Goal: Information Seeking & Learning: Check status

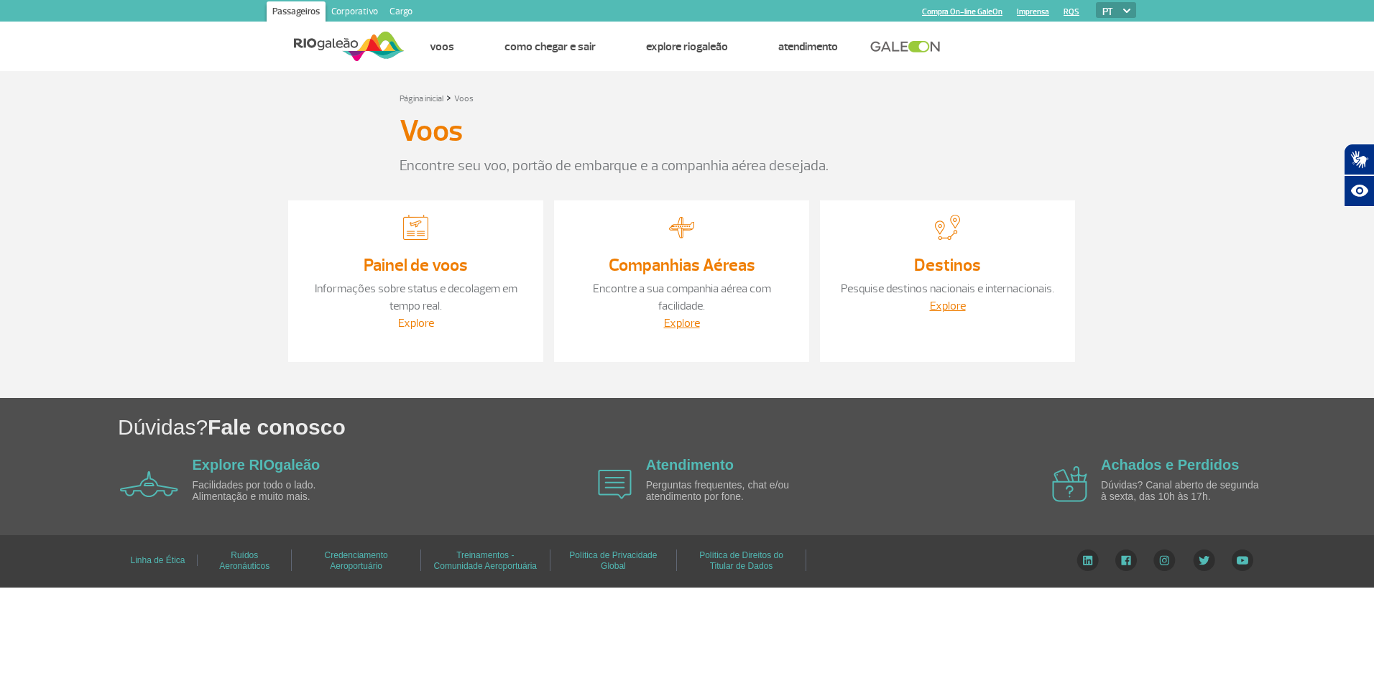
click at [407, 319] on link "Explore" at bounding box center [416, 323] width 36 height 14
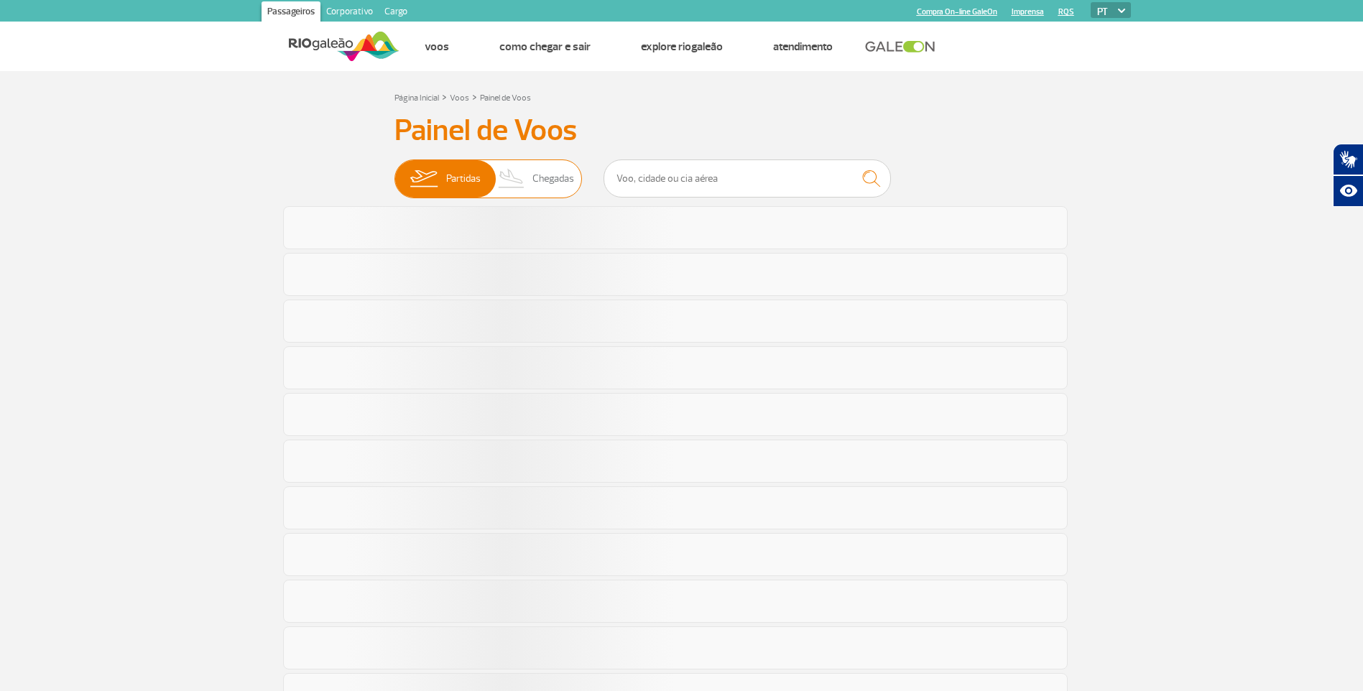
click at [520, 189] on img at bounding box center [512, 178] width 42 height 37
click at [394, 172] on input "Partidas Chegadas" at bounding box center [394, 172] width 0 height 0
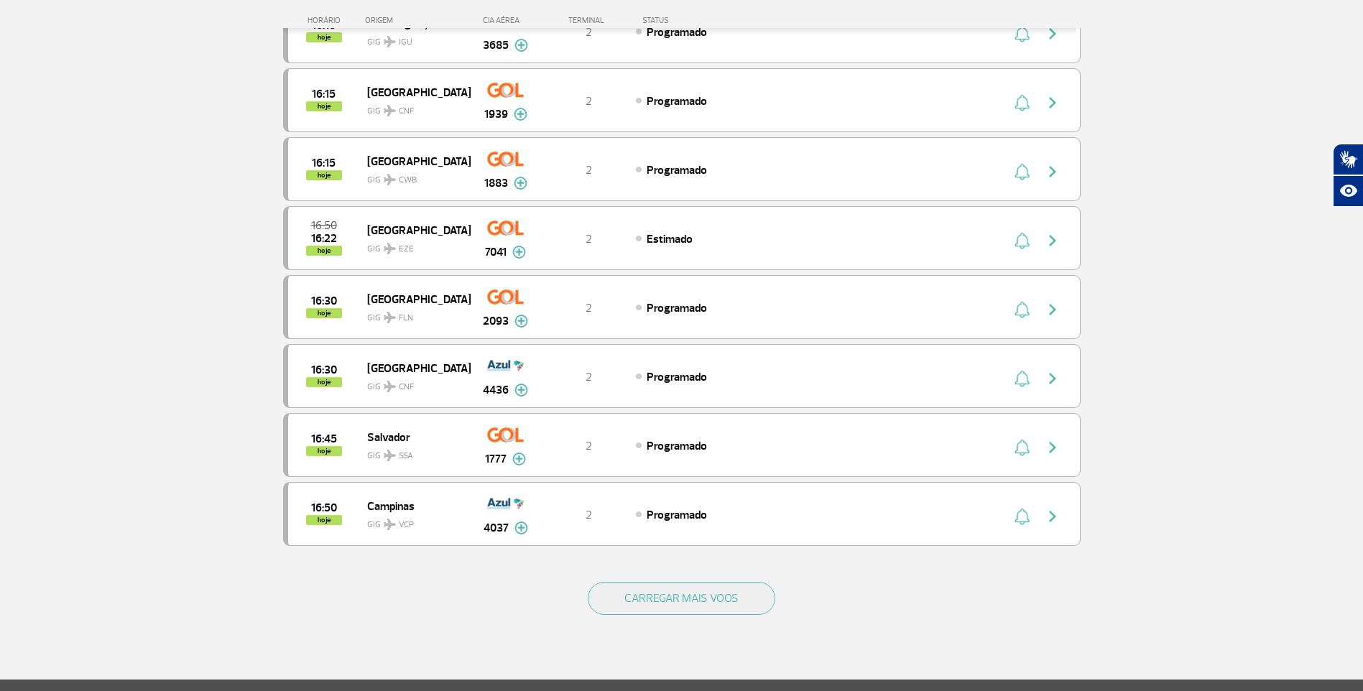
scroll to position [1078, 0]
click at [698, 583] on button "CARREGAR MAIS VOOS" at bounding box center [681, 597] width 187 height 33
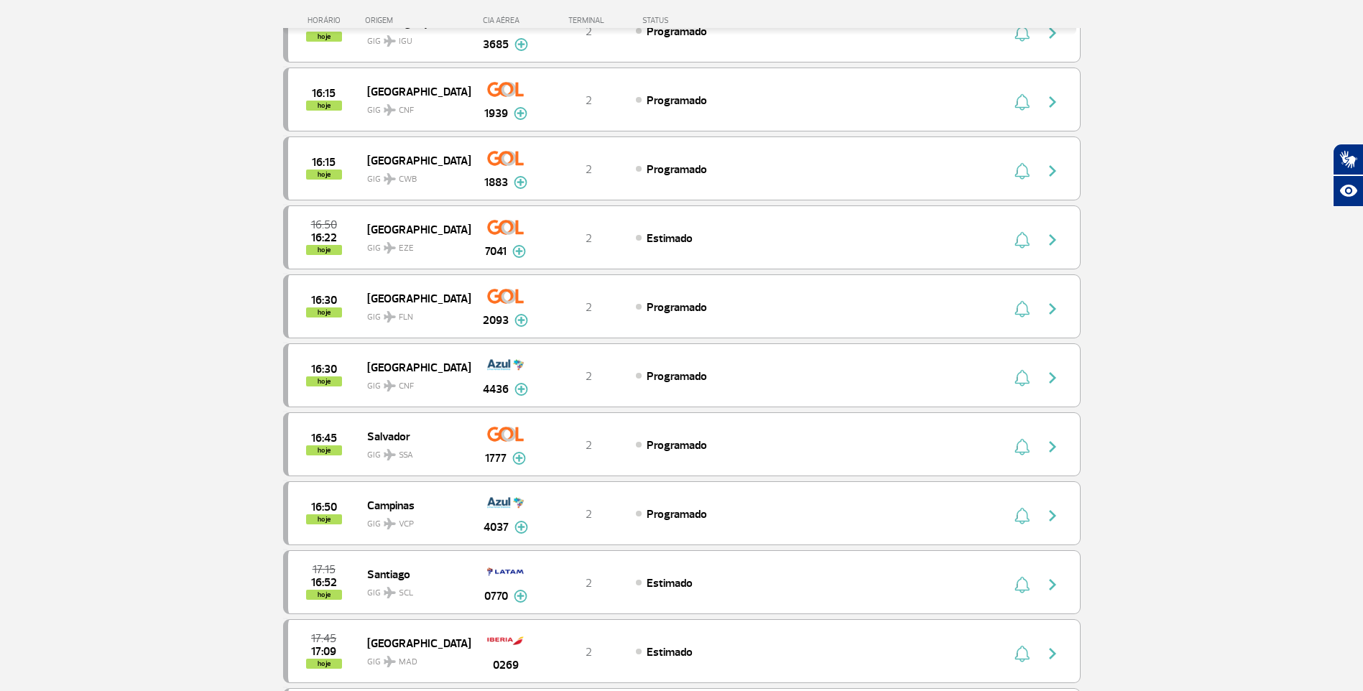
scroll to position [1221, 0]
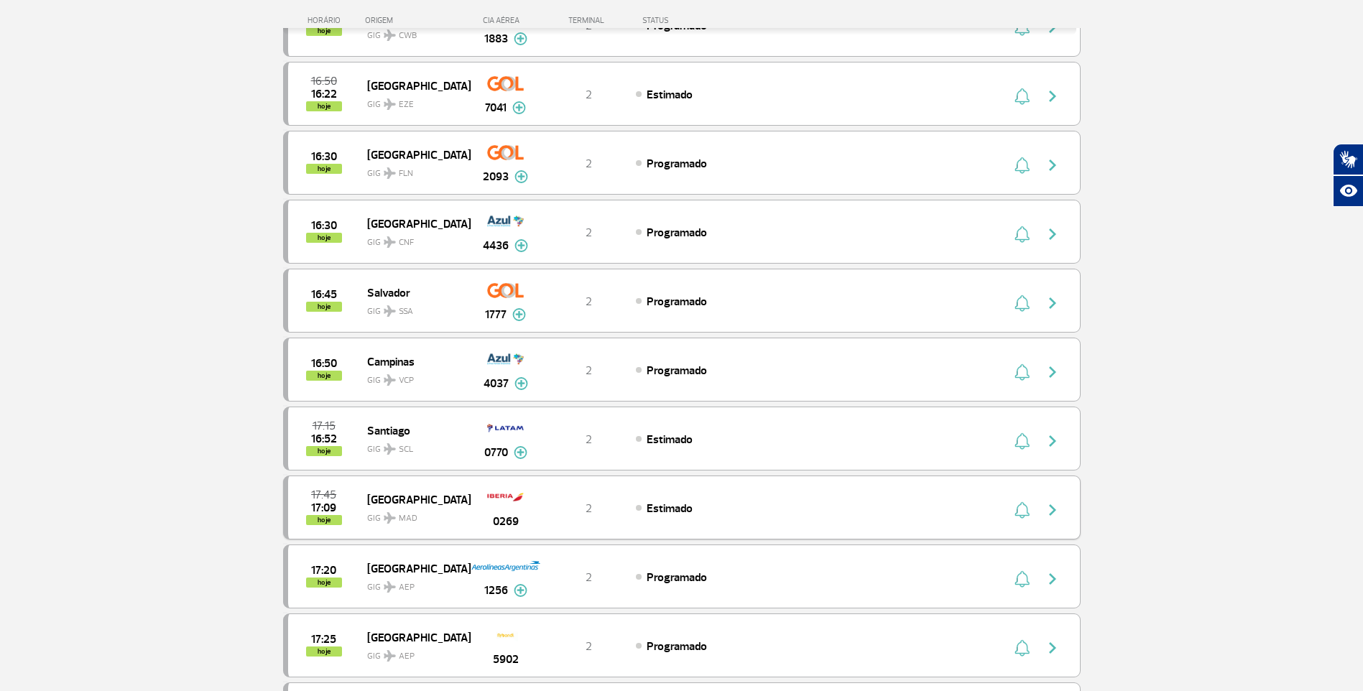
click at [1055, 510] on img "button" at bounding box center [1052, 509] width 17 height 17
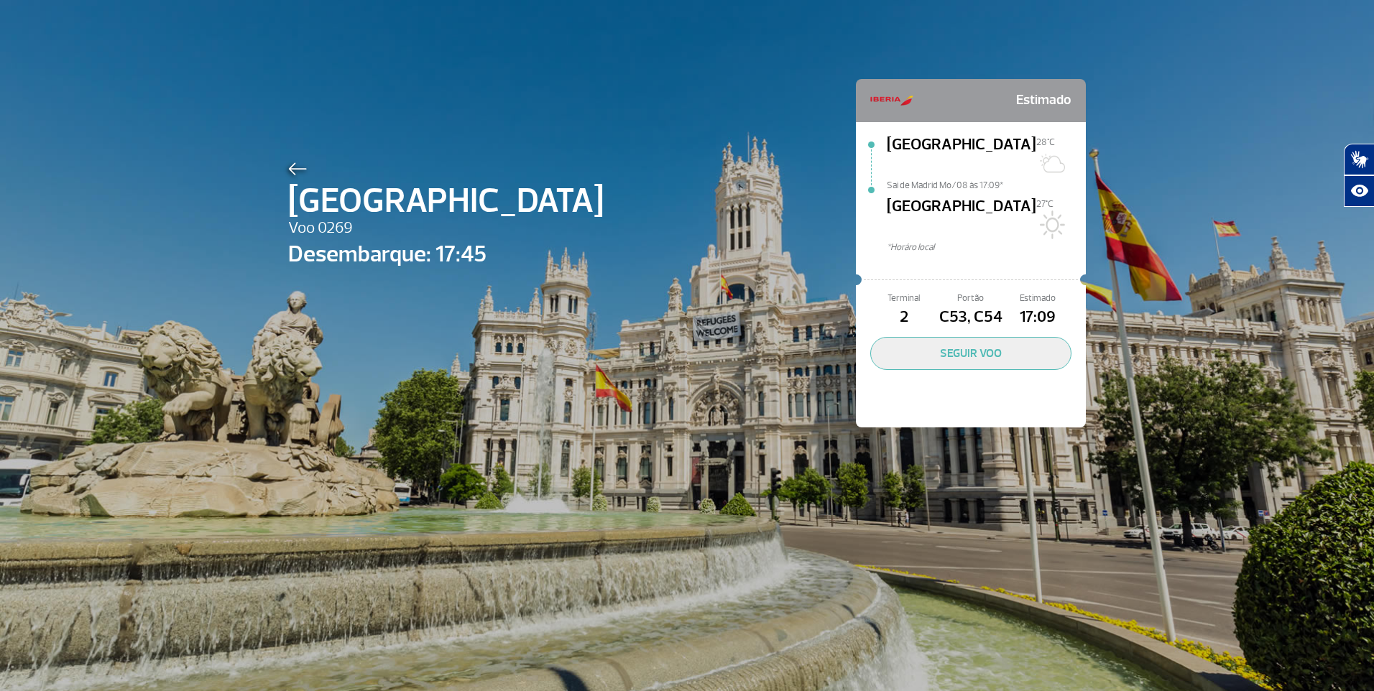
click at [295, 160] on div at bounding box center [445, 166] width 315 height 17
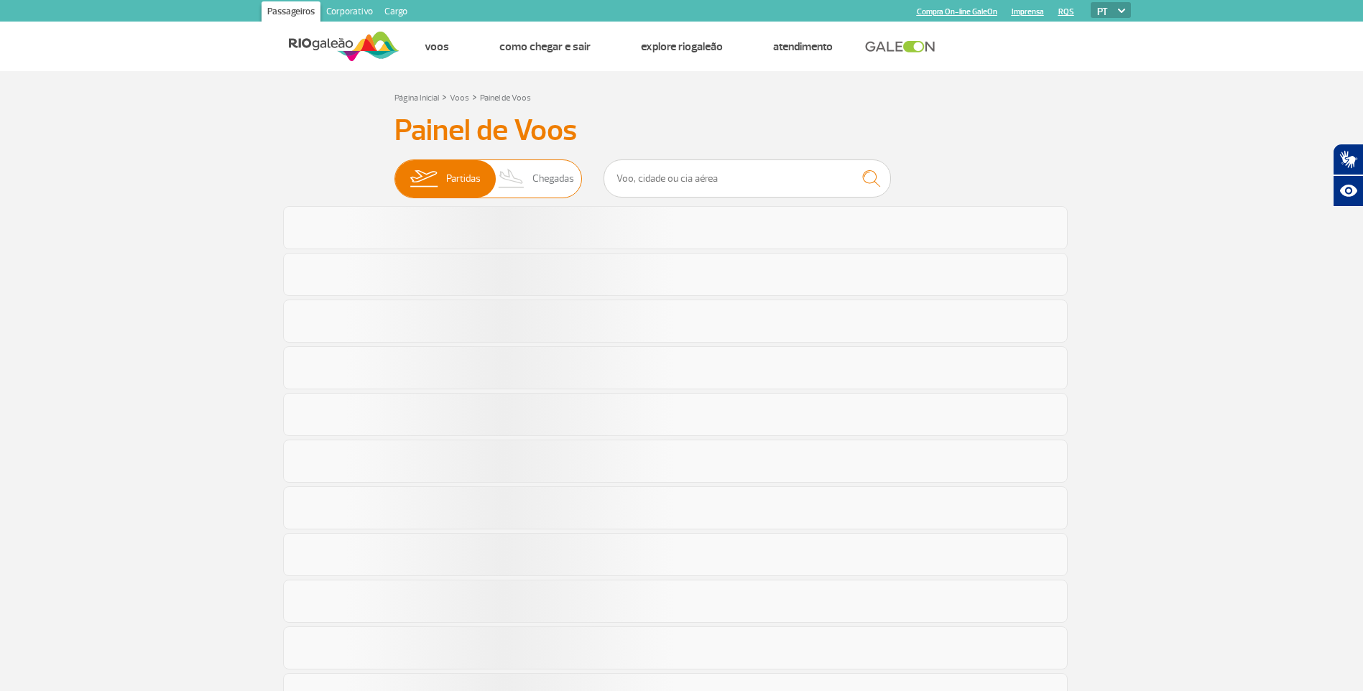
click at [542, 182] on span "Chegadas" at bounding box center [553, 178] width 42 height 37
click at [394, 172] on input "Partidas Chegadas" at bounding box center [394, 172] width 0 height 0
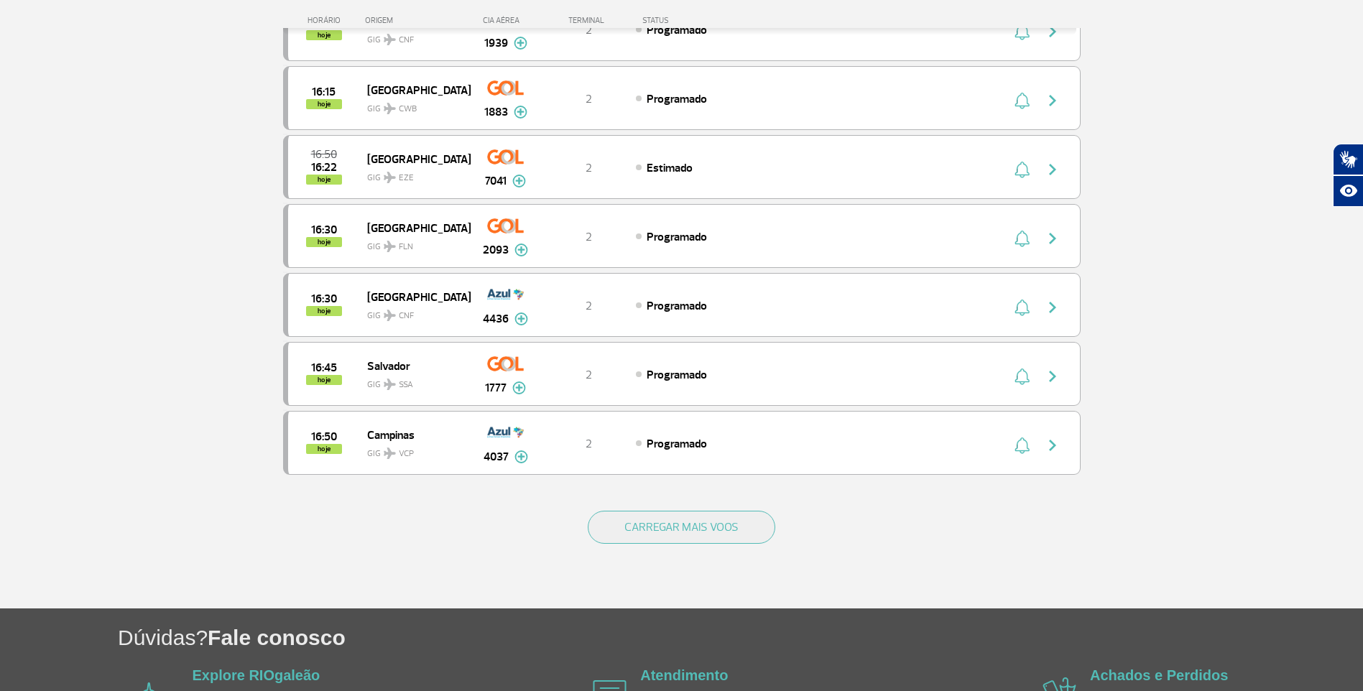
scroll to position [1149, 0]
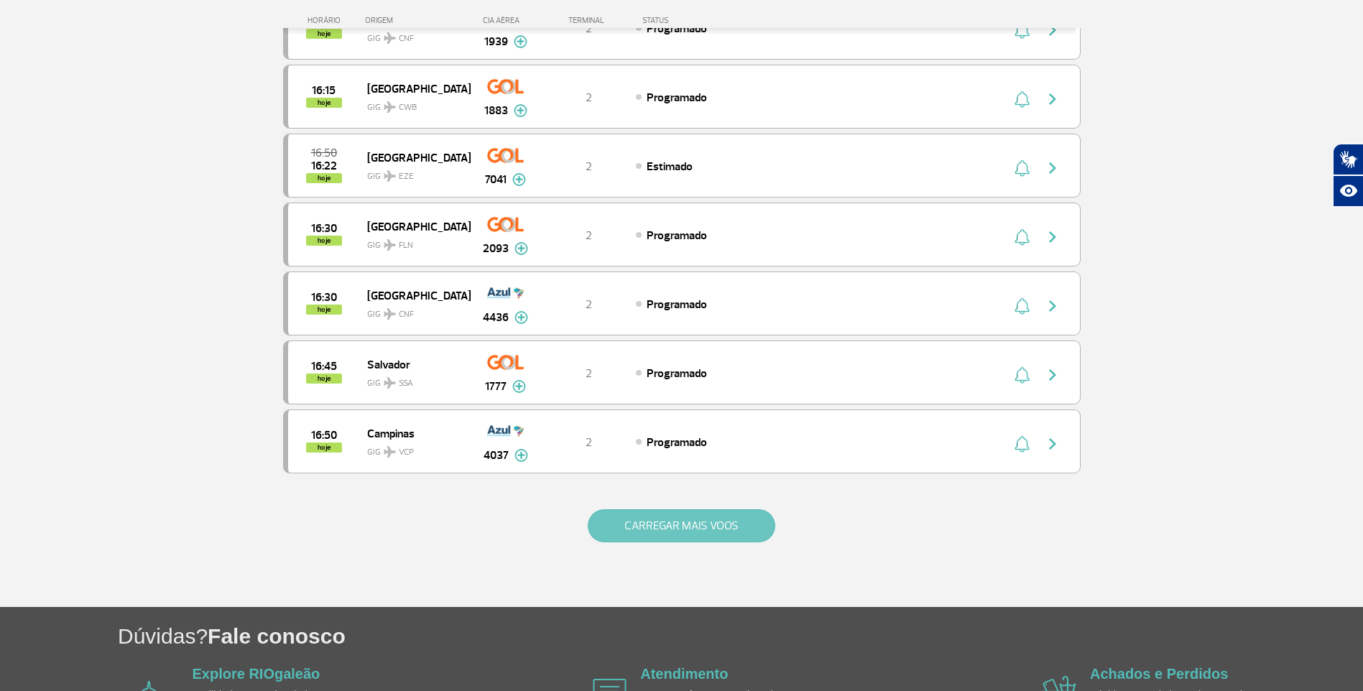
click at [692, 530] on button "CARREGAR MAIS VOOS" at bounding box center [681, 525] width 187 height 33
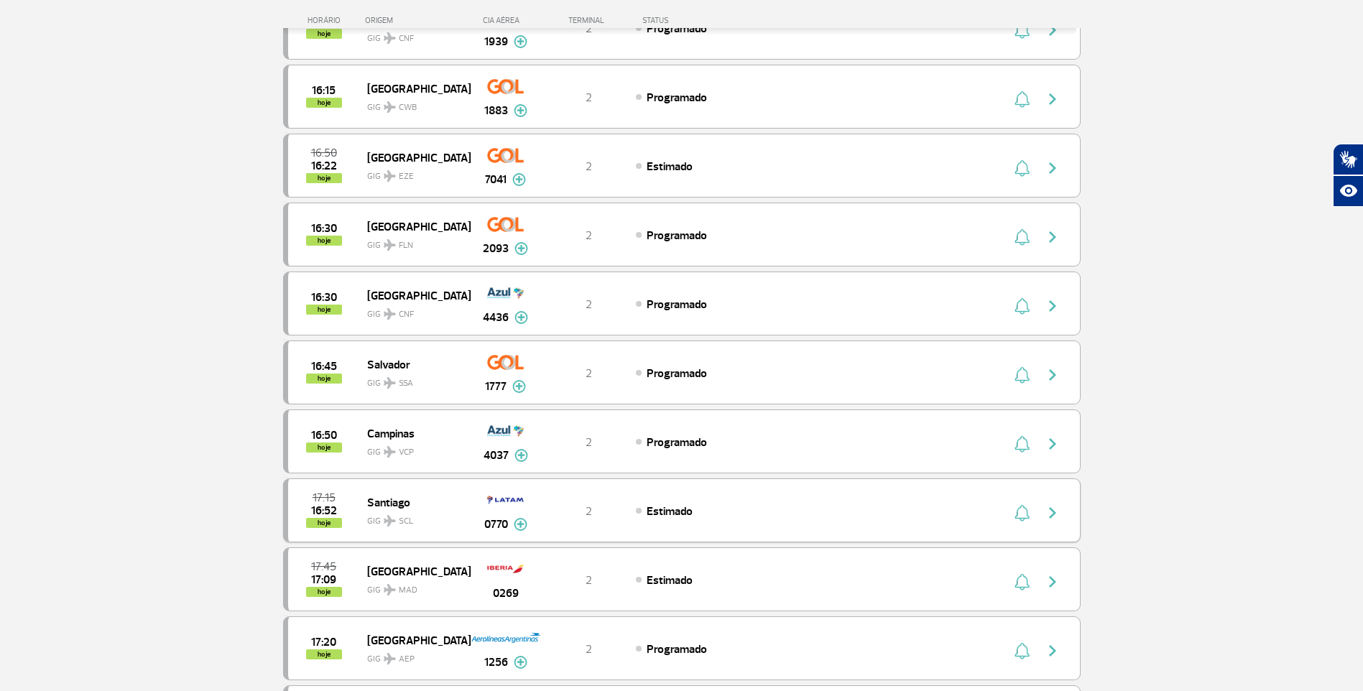
scroll to position [1437, 0]
